Goal: Complete application form

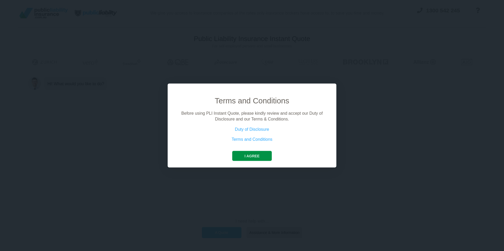
click at [248, 157] on button "I agree" at bounding box center [251, 156] width 39 height 10
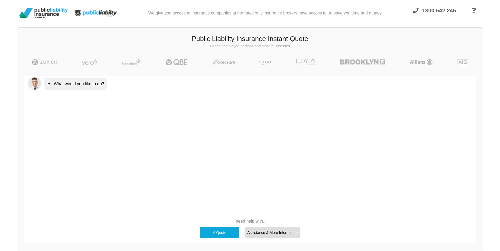
click at [212, 231] on div "A Quote" at bounding box center [220, 232] width 40 height 11
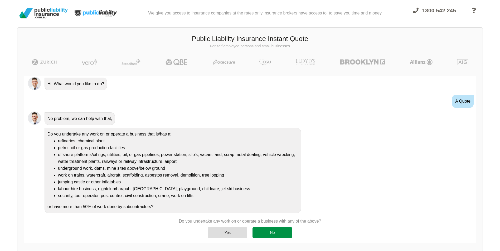
click at [268, 234] on div "No" at bounding box center [272, 232] width 40 height 11
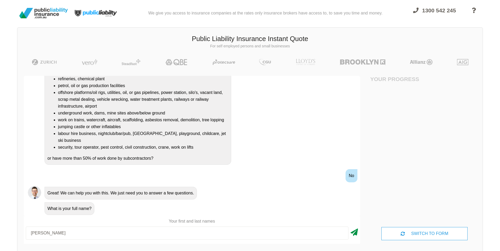
type input "[PERSON_NAME]"
click at [354, 233] on icon at bounding box center [354, 231] width 7 height 9
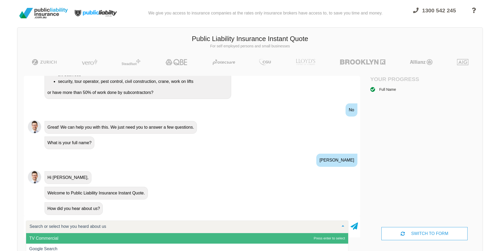
scroll to position [0, 0]
click at [41, 227] on input "text" at bounding box center [182, 226] width 309 height 5
type input "Google"
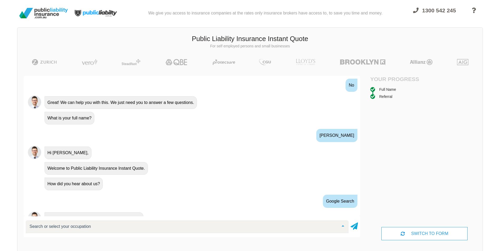
scroll to position [178, 0]
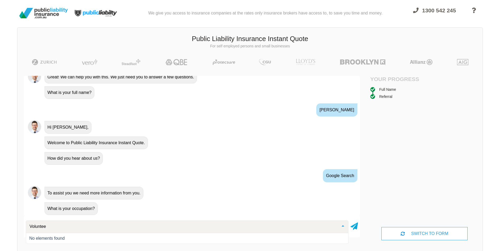
type input "Volunteer"
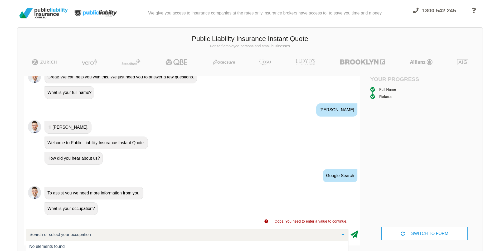
click at [356, 234] on icon at bounding box center [354, 233] width 7 height 9
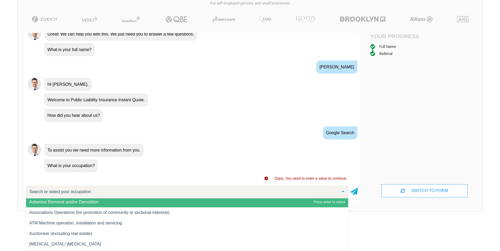
scroll to position [422, 0]
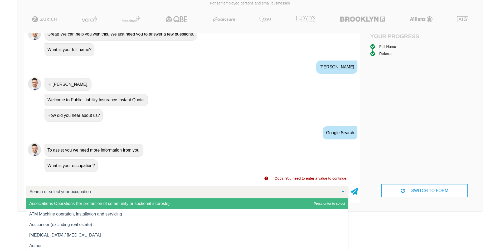
click at [54, 205] on span "Associations Operations (for promotion of community or sectional interests)" at bounding box center [99, 204] width 140 height 4
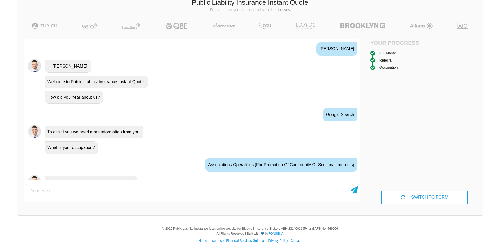
scroll to position [213, 0]
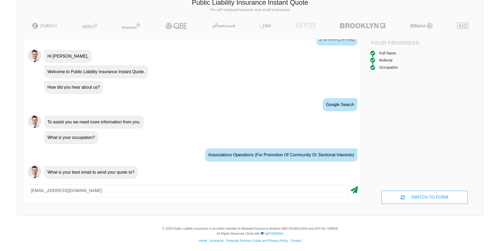
type input "[EMAIL_ADDRESS][DOMAIN_NAME]"
click at [356, 191] on icon at bounding box center [354, 188] width 7 height 9
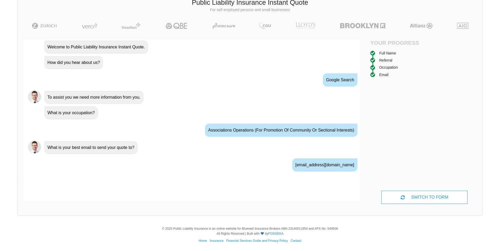
scroll to position [248, 0]
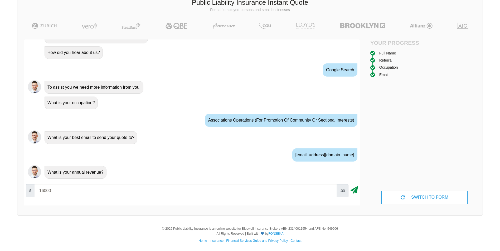
type input "16000"
click at [353, 191] on icon at bounding box center [354, 188] width 7 height 9
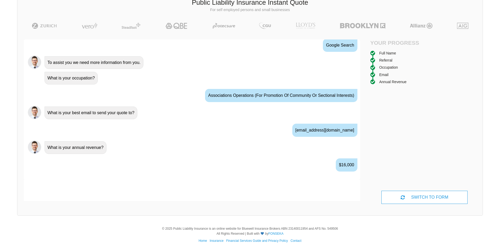
scroll to position [283, 0]
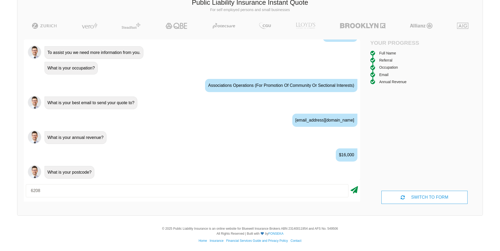
type input "6208"
click at [356, 190] on icon at bounding box center [354, 188] width 7 height 9
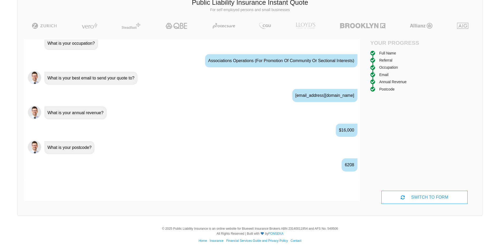
scroll to position [318, 0]
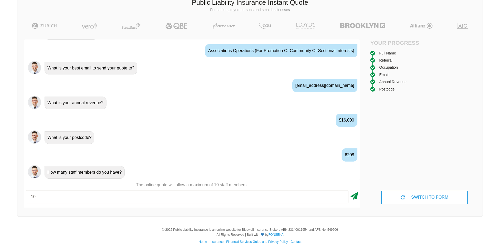
type input "10"
click at [354, 197] on icon at bounding box center [354, 195] width 7 height 9
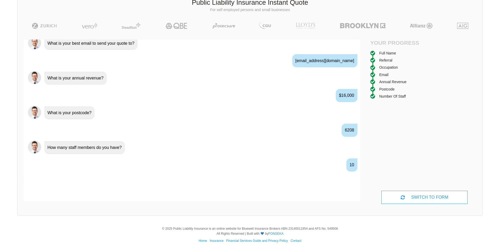
scroll to position [352, 0]
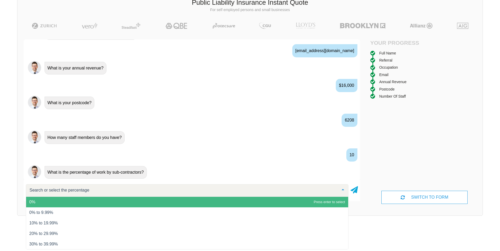
click at [48, 203] on span "0%" at bounding box center [187, 202] width 322 height 11
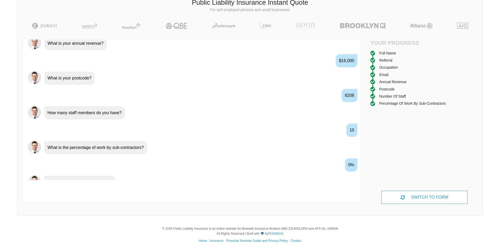
scroll to position [387, 0]
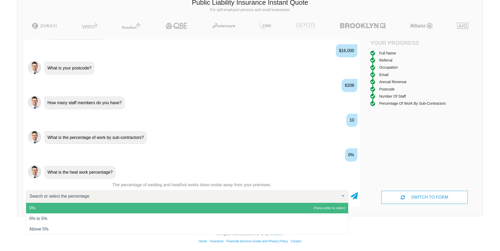
click at [61, 208] on span "0%" at bounding box center [187, 208] width 322 height 11
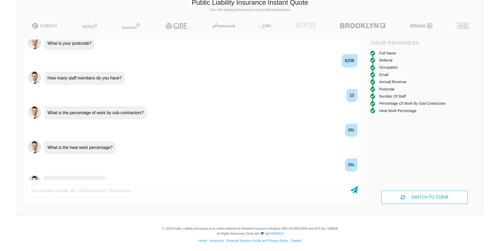
scroll to position [422, 0]
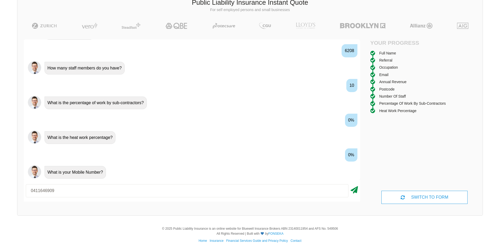
type input "0411646909"
click at [355, 191] on icon at bounding box center [354, 188] width 7 height 9
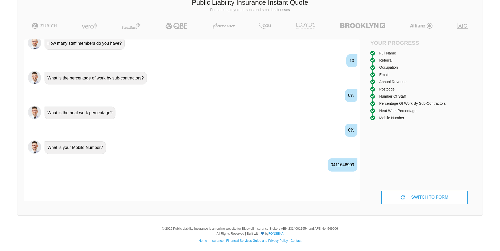
scroll to position [457, 0]
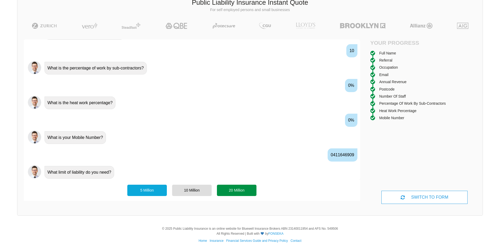
click at [229, 191] on div "20 Million" at bounding box center [237, 190] width 40 height 11
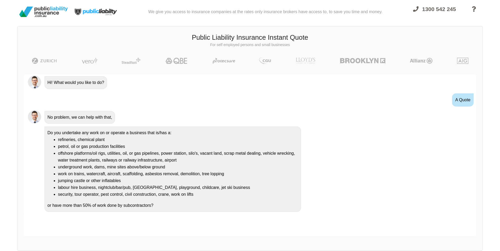
scroll to position [0, 0]
